Goal: Task Accomplishment & Management: Manage account settings

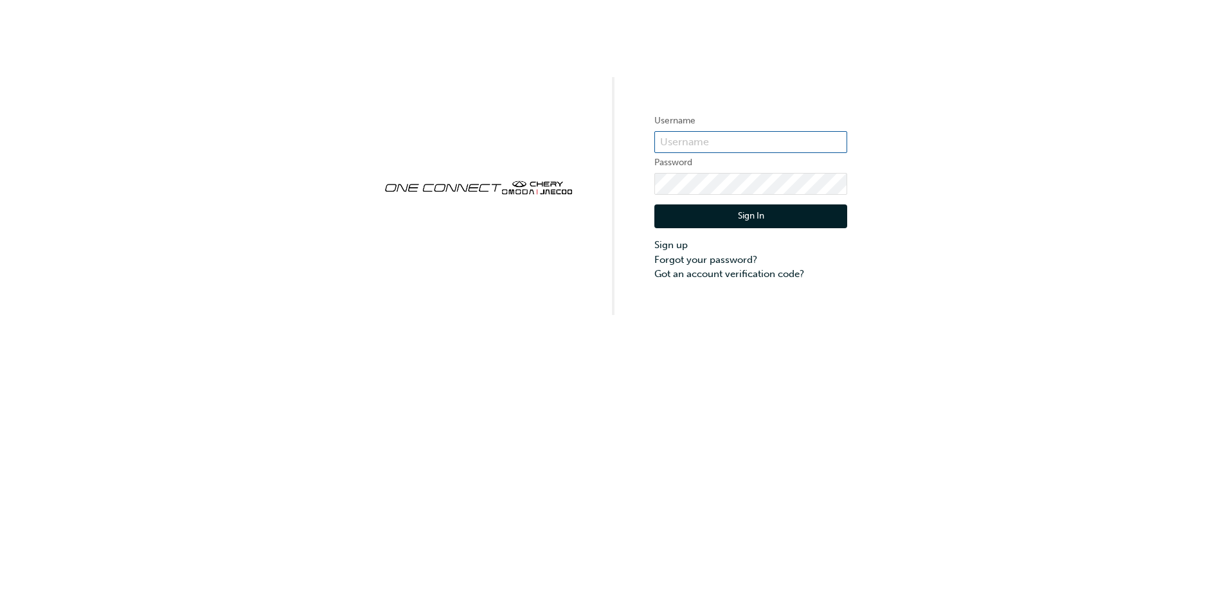
click at [725, 143] on input "text" at bounding box center [750, 142] width 193 height 22
click at [674, 148] on input "text" at bounding box center [750, 142] width 193 height 22
click at [629, 271] on div "Username Password Sign In Sign up Forgot your password? Got an account verifica…" at bounding box center [614, 157] width 1229 height 315
click at [675, 263] on link "Forgot your password?" at bounding box center [750, 260] width 193 height 15
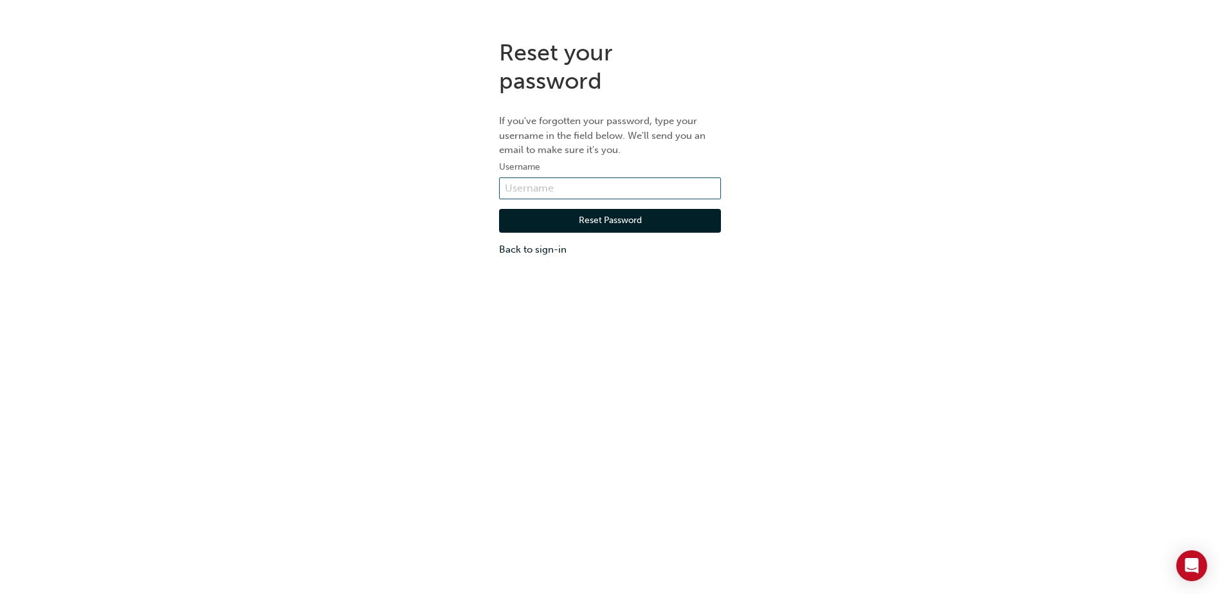
click at [584, 191] on input "text" at bounding box center [610, 188] width 222 height 22
type input "[PERSON_NAME][EMAIL_ADDRESS][DOMAIN_NAME]"
click at [591, 219] on button "Reset Password" at bounding box center [610, 221] width 222 height 24
